Goal: Find specific page/section

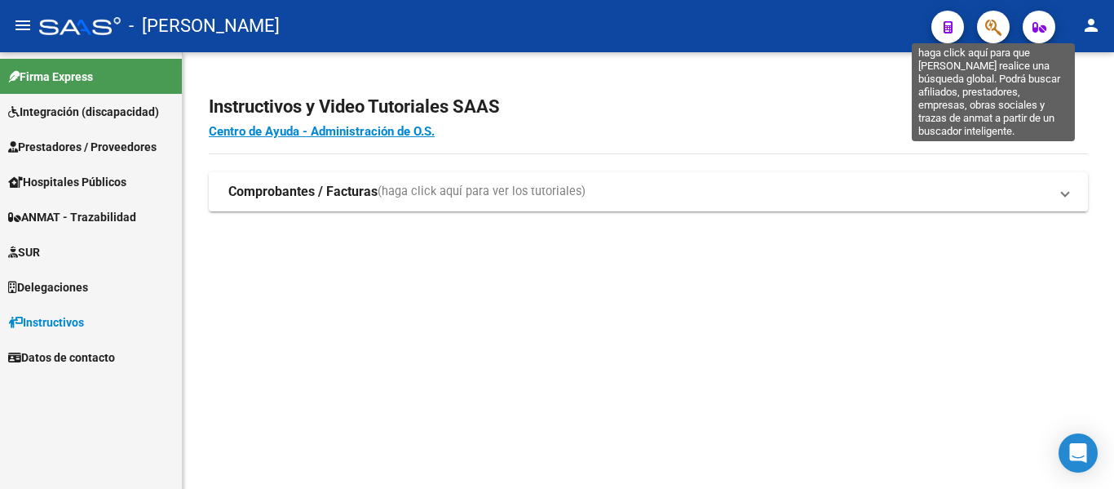
click at [994, 24] on icon "button" at bounding box center [993, 27] width 16 height 19
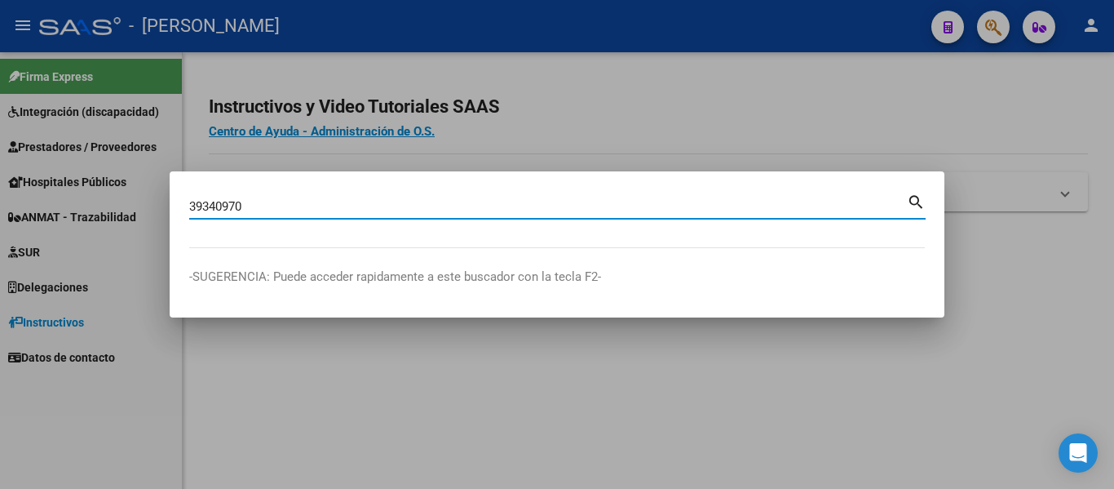
type input "39340970"
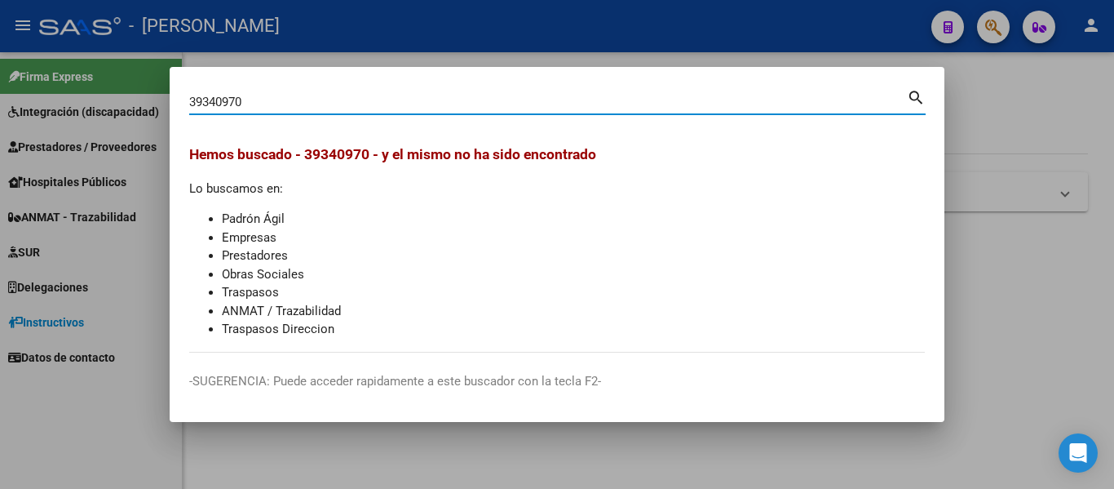
click at [918, 99] on mat-icon "search" at bounding box center [916, 96] width 19 height 20
click at [992, 128] on div at bounding box center [557, 244] width 1114 height 489
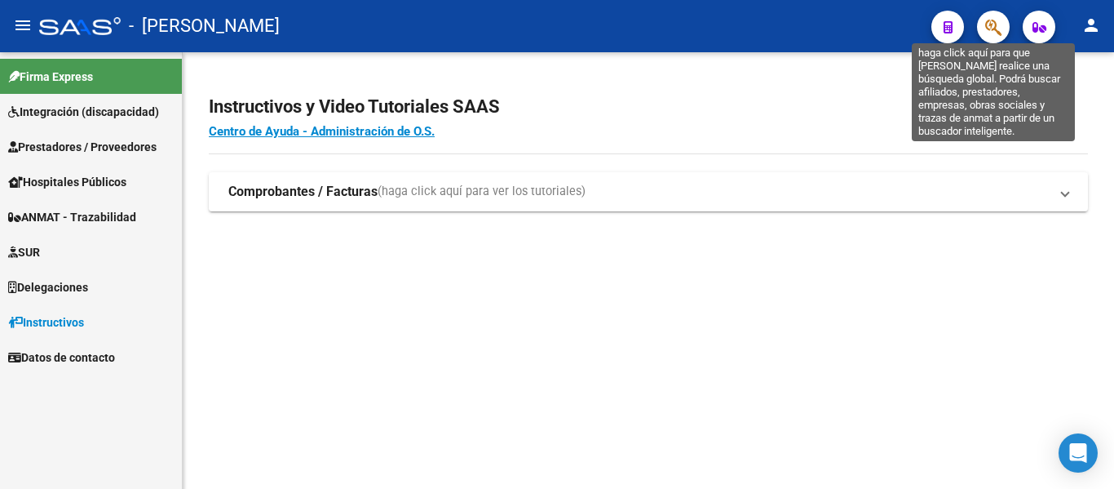
click at [992, 23] on icon "button" at bounding box center [993, 27] width 16 height 19
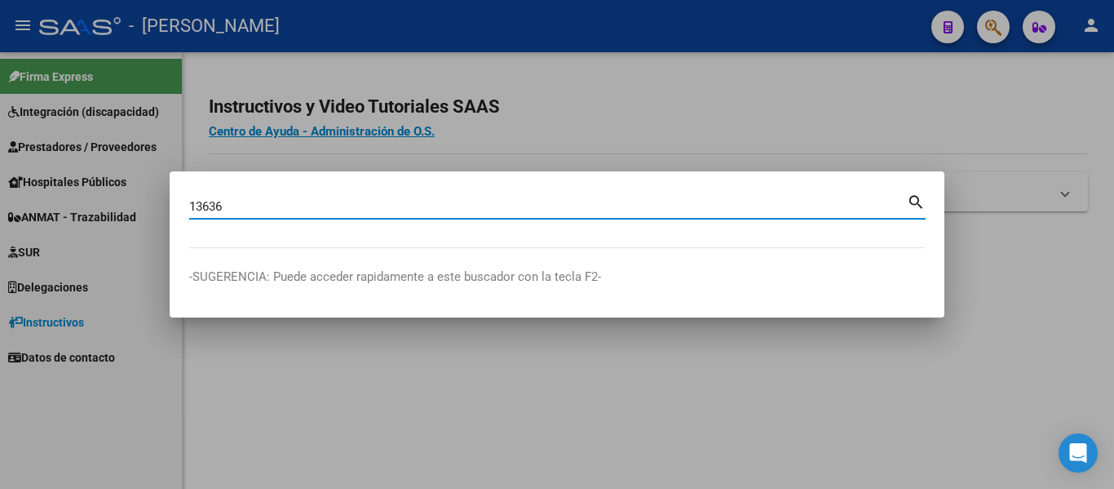
type input "13636"
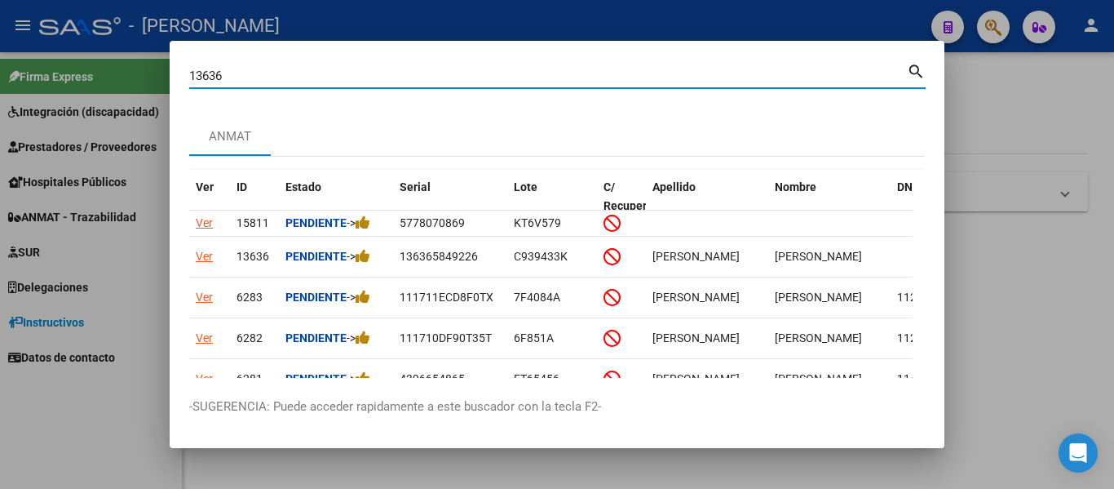
click at [1060, 117] on div at bounding box center [557, 244] width 1114 height 489
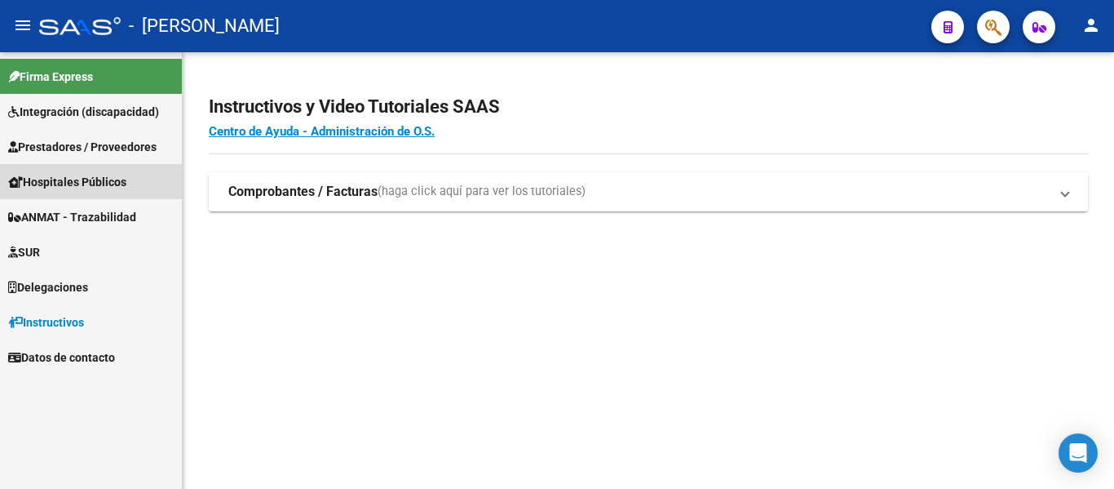
click at [106, 177] on span "Hospitales Públicos" at bounding box center [67, 182] width 118 height 18
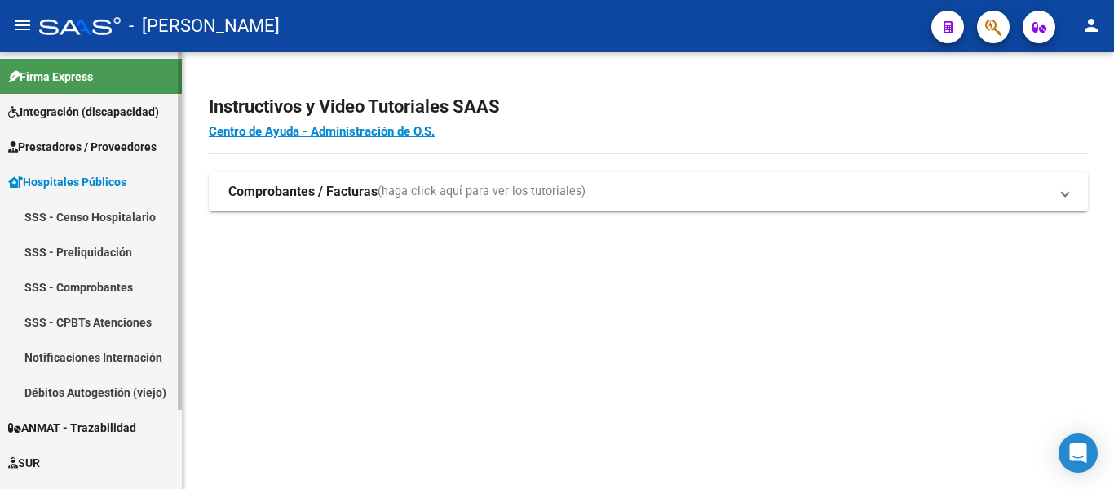
click at [84, 180] on span "Hospitales Públicos" at bounding box center [67, 182] width 118 height 18
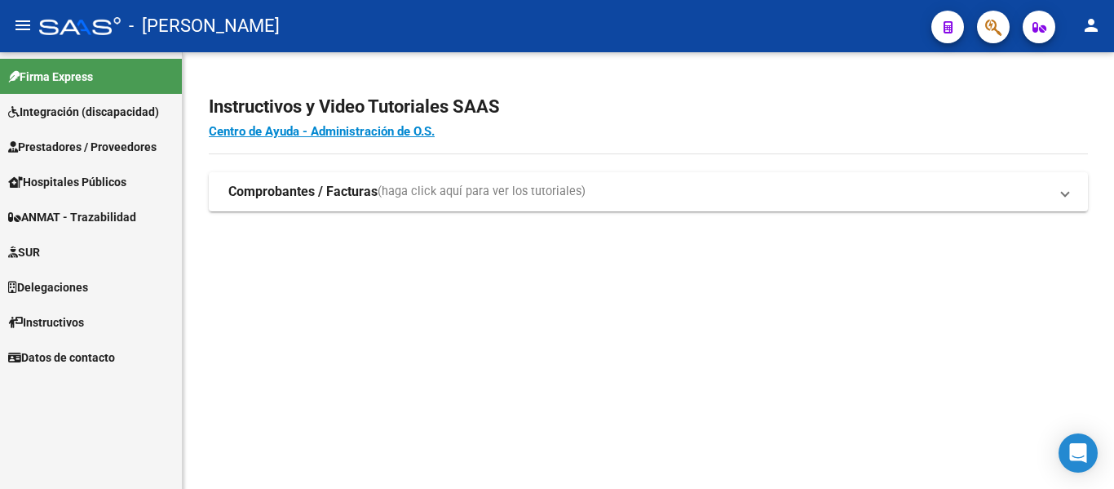
click at [145, 152] on span "Prestadores / Proveedores" at bounding box center [82, 147] width 148 height 18
